Goal: Check status: Check status

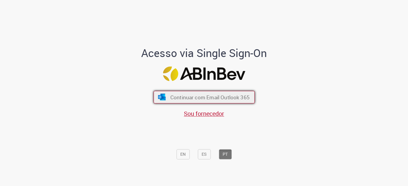
click at [195, 92] on button "Continuar com Email Outlook 365" at bounding box center [203, 97] width 101 height 13
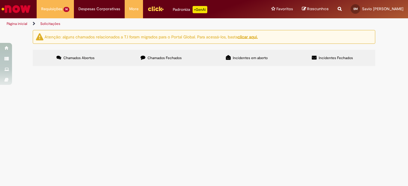
click at [0, 0] on span "RC para sanar vazamento no Resfriador de cerveja da Centrifuga." at bounding box center [0, 0] width 0 height 0
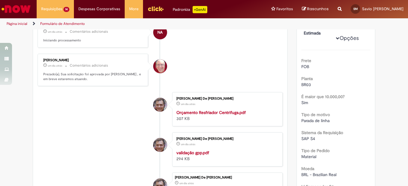
scroll to position [30, 0]
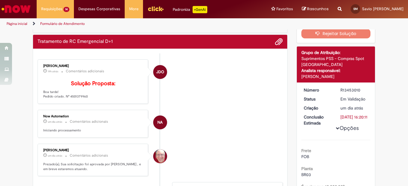
drag, startPoint x: 67, startPoint y: 107, endPoint x: 84, endPoint y: 108, distance: 17.2
click at [84, 99] on p "Solução Proposta: Boa tarde! Pedido criado. Nº 4501379960" at bounding box center [93, 90] width 100 height 18
copy p "4501379960"
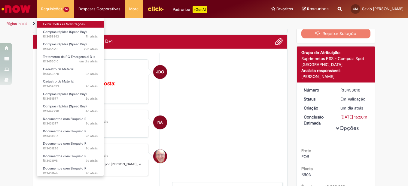
click at [64, 24] on link "Exibir Todas as Solicitações" at bounding box center [70, 24] width 67 height 7
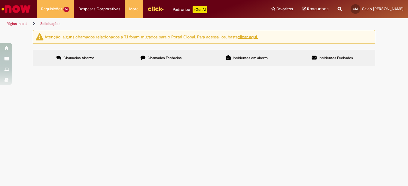
click at [165, 59] on span "Chamados Fechados" at bounding box center [164, 58] width 34 height 5
click at [141, 57] on icon at bounding box center [143, 57] width 5 height 5
click at [0, 0] on span "Frete para as 519 placas do trocador de calor da centrifuga." at bounding box center [0, 0] width 0 height 0
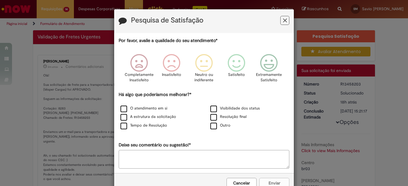
click at [283, 19] on icon "Feedback" at bounding box center [285, 20] width 4 height 6
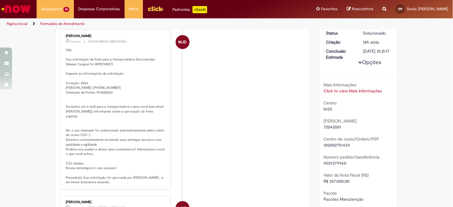
scroll to position [60, 0]
